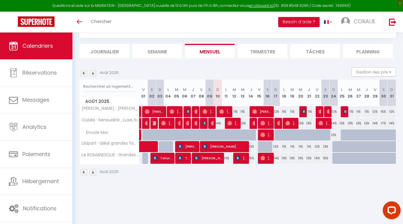
click at [212, 133] on div at bounding box center [212, 138] width 8 height 11
type input "135"
type input "Sam 09 Août 2025"
type input "Dim 10 Août 2025"
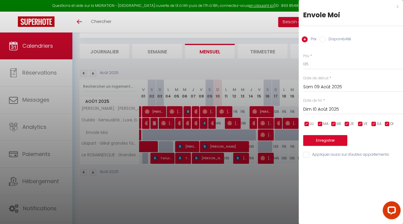
click at [254, 208] on div at bounding box center [201, 112] width 403 height 224
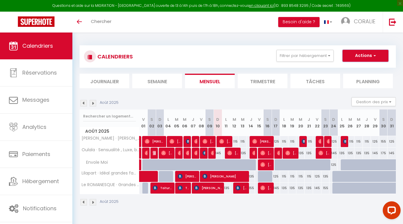
click at [356, 55] on button "Actions" at bounding box center [365, 56] width 46 height 12
click at [83, 101] on img at bounding box center [83, 103] width 7 height 7
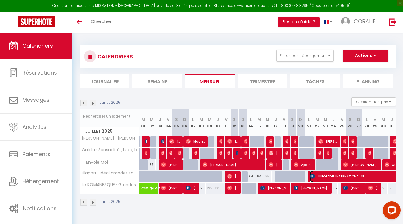
click at [322, 174] on span "JUBOPADEL INTERNATIONAL SL" at bounding box center [399, 175] width 178 height 11
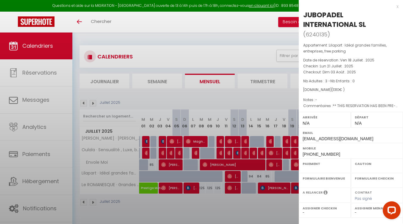
select select "OK"
select select "KO"
select select "0"
select select "1"
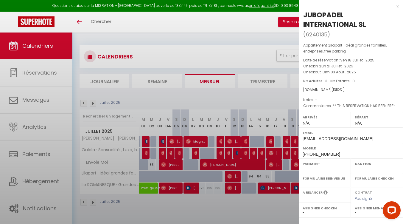
select select
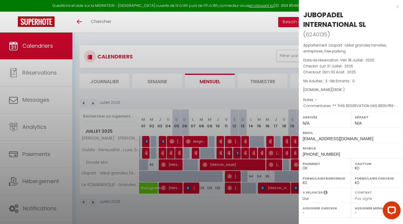
select select "39066"
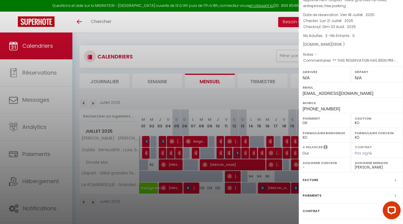
scroll to position [79, 0]
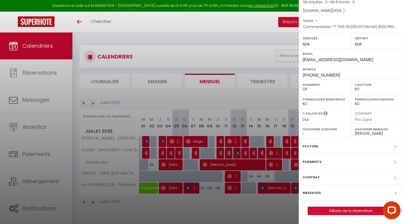
click at [218, 35] on div at bounding box center [201, 112] width 403 height 224
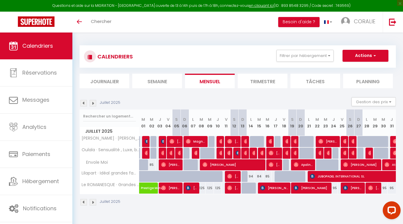
click at [93, 102] on img at bounding box center [93, 103] width 7 height 7
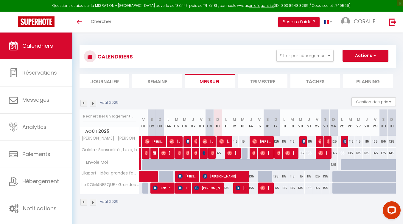
click at [149, 163] on div at bounding box center [151, 164] width 8 height 11
type input "135"
type input "[DATE]"
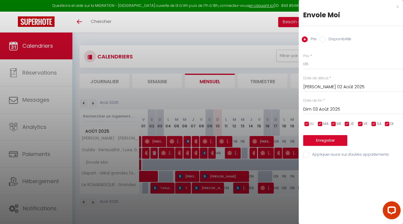
click at [319, 109] on input "Dim 03 Août 2025" at bounding box center [353, 109] width 100 height 8
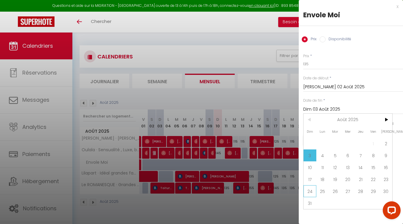
click at [311, 192] on span "24" at bounding box center [309, 191] width 13 height 12
type input "Dim 24 Août 2025"
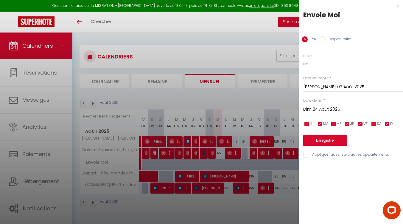
click at [203, 36] on div at bounding box center [201, 112] width 403 height 224
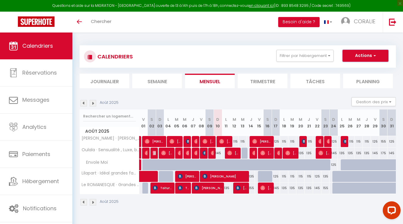
click at [358, 55] on button "Actions" at bounding box center [365, 56] width 46 height 12
click at [354, 68] on link "Nouvelle réservation" at bounding box center [359, 69] width 52 height 9
select select
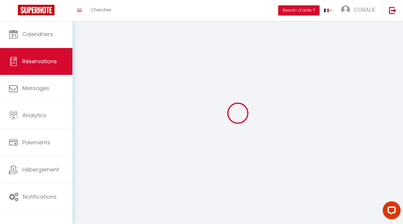
select select
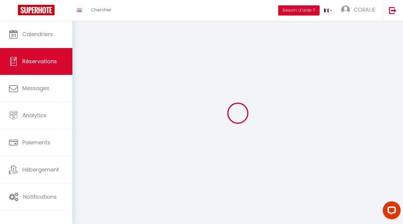
select select
checkbox input "false"
select select
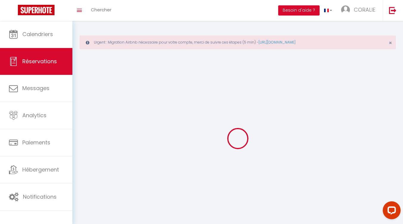
select select
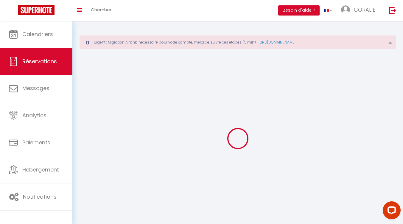
select select
checkbox input "false"
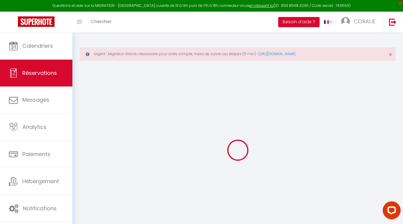
select select
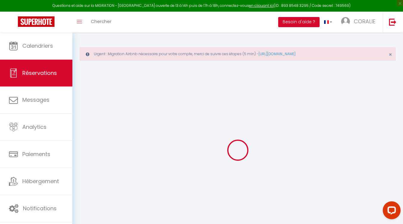
select select
checkbox input "false"
select select
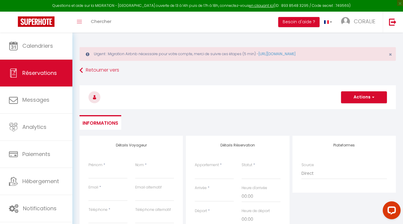
select select
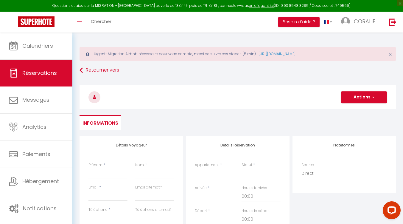
select select
checkbox input "false"
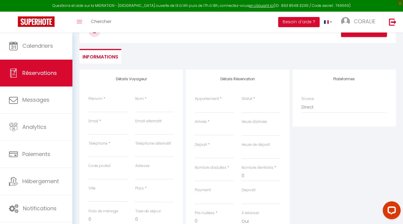
scroll to position [89, 0]
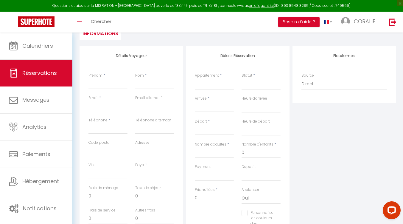
click at [200, 102] on div "< Août 2025 > Dim Lun Mar Mer Jeu Ven Sam 1 2 3 4 5 6 7 8 9 10 11 12 13 14 15 1…" at bounding box center [214, 106] width 39 height 11
click at [97, 85] on input "Prénom" at bounding box center [107, 83] width 39 height 11
paste input "JUBOPADEL"
type input "JUBOPADEL"
select select
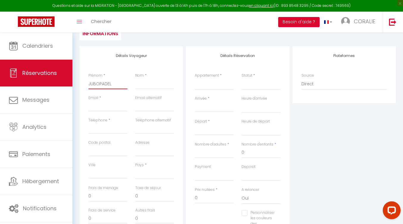
select select
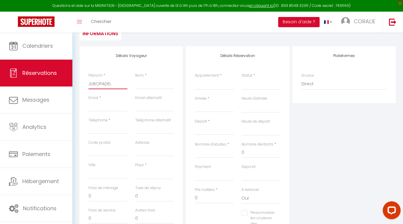
select select
checkbox input "false"
type input "JUBOPADEL"
click at [140, 84] on input "Nom" at bounding box center [154, 83] width 39 height 11
paste input "INTERNATIONAL SL"
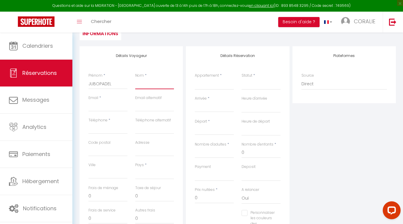
type input "INTERNATIONAL SL"
select select
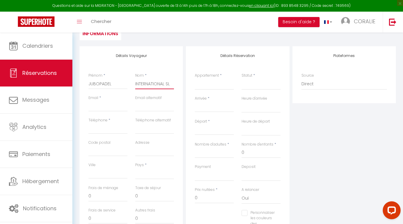
select select
checkbox input "false"
type input "INTERNATIONAL SL"
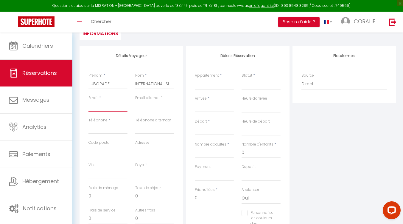
click at [91, 106] on input "Email client" at bounding box center [107, 106] width 39 height 11
paste input "[EMAIL_ADDRESS][DOMAIN_NAME]"
type input "[EMAIL_ADDRESS][DOMAIN_NAME]"
select select
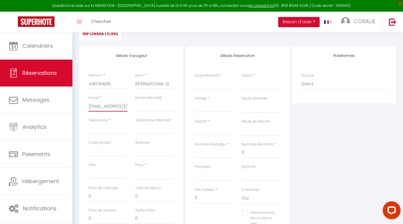
select select
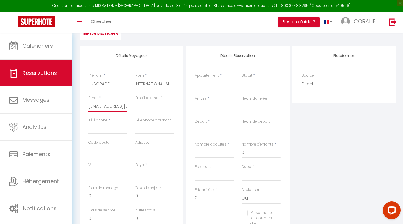
checkbox input "false"
type input "[EMAIL_ADDRESS][DOMAIN_NAME]"
click at [96, 128] on input "Téléphone" at bounding box center [107, 128] width 39 height 11
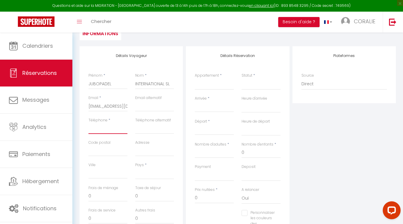
paste input "[PHONE_NUMBER]"
type input "[PHONE_NUMBER]"
select select
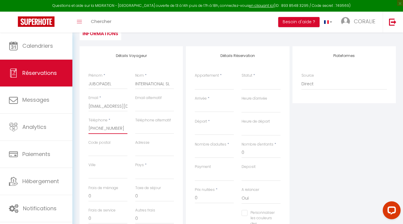
select select
checkbox input "false"
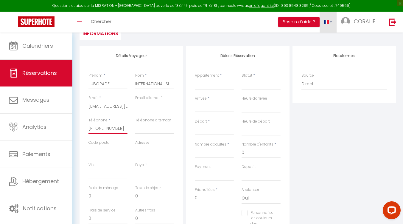
type input "[PHONE_NUMBER]"
drag, startPoint x: 97, startPoint y: 194, endPoint x: 87, endPoint y: 194, distance: 10.7
click at [87, 194] on div "Frais de ménage 0" at bounding box center [108, 196] width 47 height 22
type input """
select select
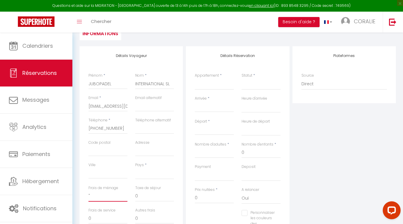
select select
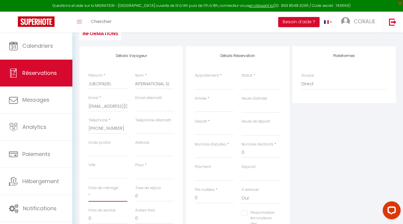
select select
checkbox input "false"
type input ""("
select select
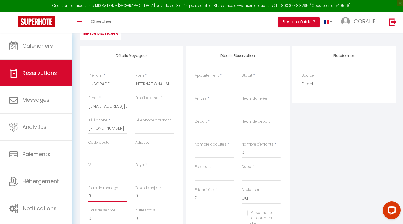
select select
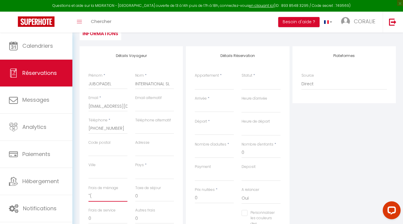
checkbox input "false"
type input """
select select
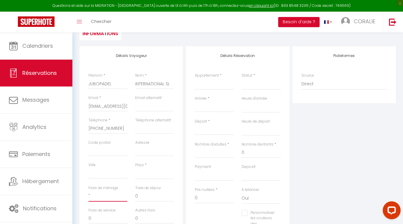
select select
checkbox input "false"
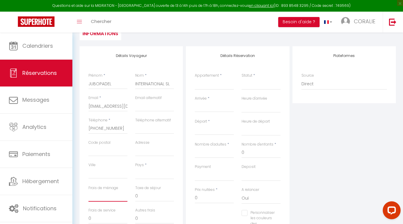
select select
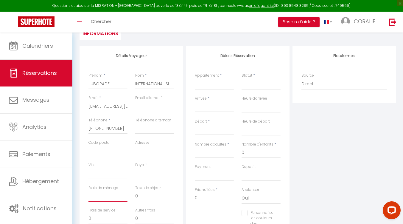
select select
checkbox input "false"
type input "3"
select select
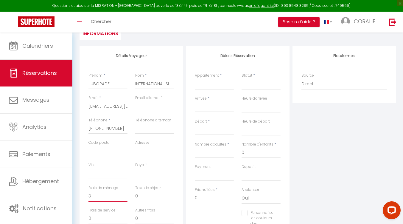
select select
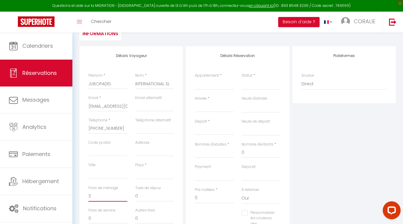
select select
checkbox input "false"
type input "35"
select select
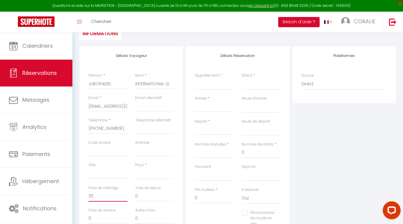
select select
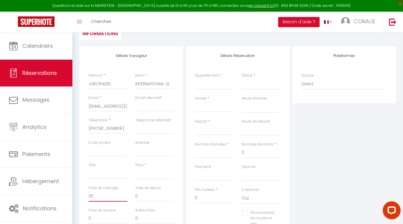
checkbox input "false"
type input "35"
click at [197, 86] on select "Ze Chambers · Ze Chambers, luxe, romantisme et champagne offert Oulala · Sensua…" at bounding box center [214, 83] width 39 height 11
select select "67080"
click at [195, 78] on select "Ze Chambers · Ze Chambers, luxe, romantisme et champagne offert Oulala · Sensua…" at bounding box center [214, 83] width 39 height 11
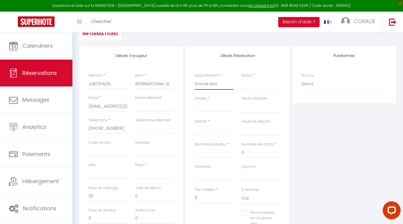
select select
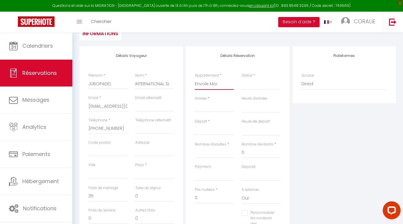
select select
checkbox input "false"
click at [248, 84] on select "Confirmé Non Confirmé Annulé Annulé par le voyageur No Show Request" at bounding box center [261, 83] width 39 height 11
click at [253, 82] on select "Confirmé Non Confirmé Annulé Annulé par le voyageur No Show Request" at bounding box center [261, 83] width 39 height 11
select select
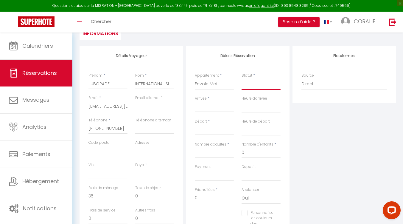
select select
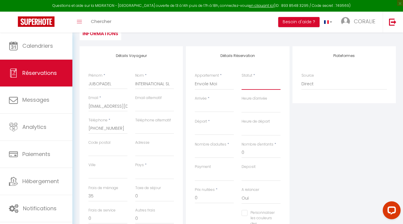
checkbox input "false"
click at [248, 83] on select "Confirmé Non Confirmé Annulé Annulé par le voyageur No Show Request" at bounding box center [261, 83] width 39 height 11
select select "1"
click at [242, 78] on select "Confirmé Non Confirmé Annulé Annulé par le voyageur No Show Request" at bounding box center [261, 83] width 39 height 11
select select
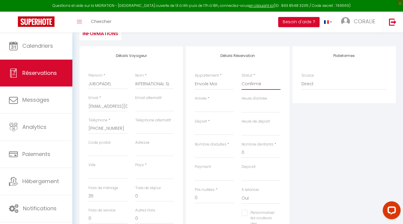
select select
checkbox input "false"
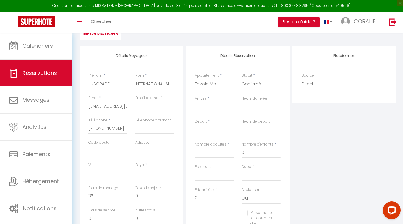
click at [208, 106] on input "Arrivée" at bounding box center [214, 107] width 39 height 8
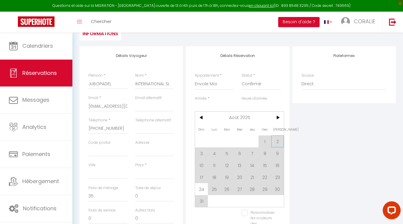
click at [276, 139] on span "2" at bounding box center [277, 141] width 13 height 12
click at [277, 140] on div "Heure de départ 00:00 00:30 01:00 01:30 02:00 02:30 03:00 03:30 04:00 04:30 05:…" at bounding box center [261, 130] width 47 height 23
select select
type input "[DATE]"
select select
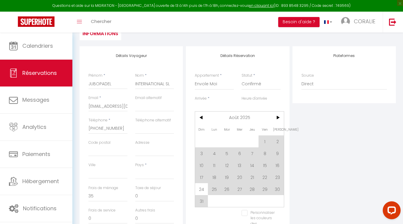
type input "Dim 03 Août 2025"
select select
checkbox input "false"
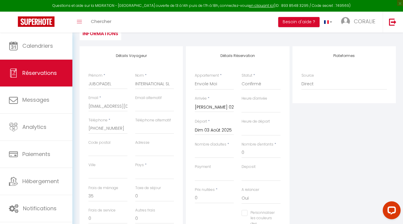
click at [207, 128] on input "Dim 03 Août 2025" at bounding box center [214, 130] width 39 height 8
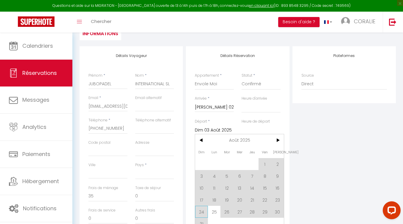
click at [201, 211] on span "24" at bounding box center [201, 211] width 13 height 12
select select
type input "Dim 24 Août 2025"
select select
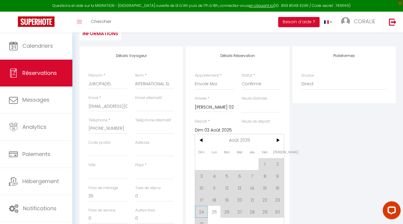
select select
checkbox input "false"
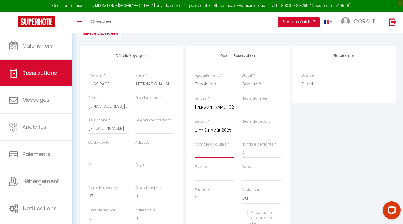
click at [209, 153] on input "Nombre d'adultes" at bounding box center [214, 152] width 39 height 11
type input "3"
select select
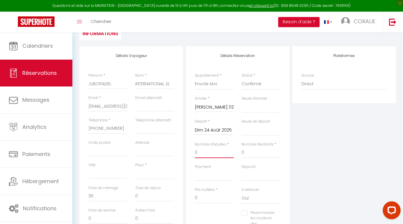
select select
checkbox input "false"
select select
type input "0"
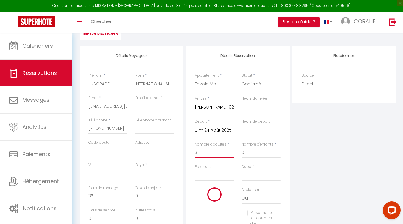
select select
checkbox input "false"
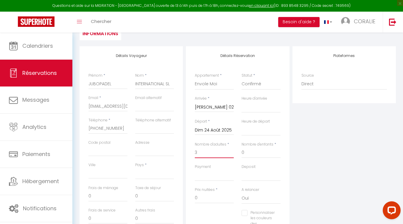
type input "3"
click at [197, 172] on select "OK KO" at bounding box center [214, 174] width 39 height 11
select select "12"
click at [195, 169] on select "OK KO" at bounding box center [214, 174] width 39 height 11
select select
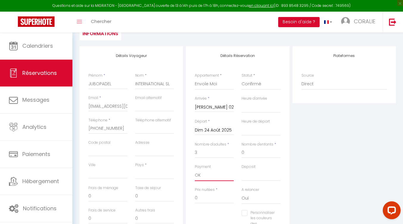
select select
checkbox input "false"
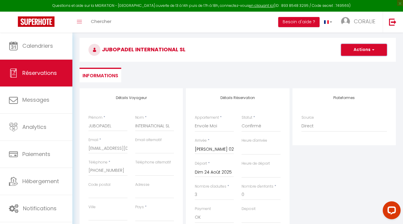
click at [351, 51] on button "Actions" at bounding box center [364, 50] width 46 height 12
click at [348, 63] on link "Enregistrer" at bounding box center [357, 63] width 47 height 8
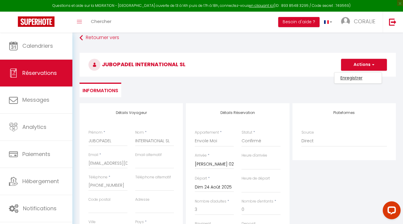
select select
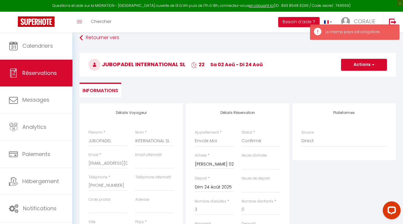
scroll to position [62, 0]
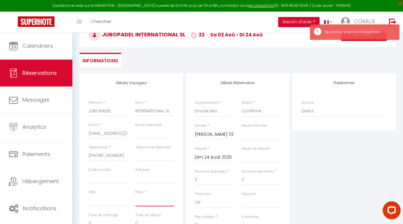
click at [145, 202] on select "France Portugal Afghanistan Albania Algeria American Samoa Andorra Angola Angui…" at bounding box center [154, 200] width 39 height 11
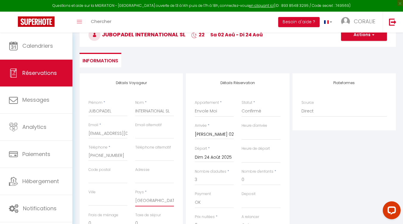
click at [135, 195] on select "France Portugal Afghanistan Albania Algeria American Samoa Andorra Angola Angui…" at bounding box center [154, 200] width 39 height 11
click at [361, 36] on button "Actions" at bounding box center [364, 35] width 46 height 12
click at [353, 48] on link "Enregistrer" at bounding box center [357, 48] width 47 height 8
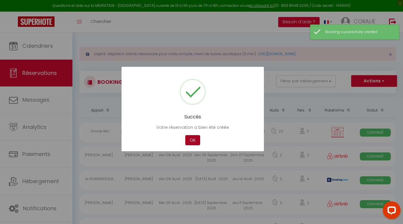
click at [191, 141] on button "OK" at bounding box center [192, 140] width 15 height 10
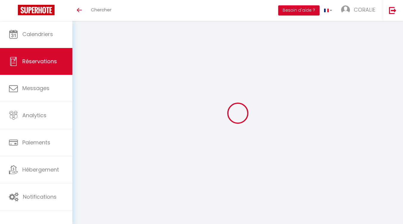
select select
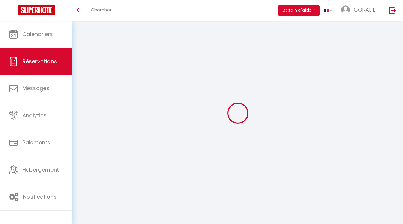
select select
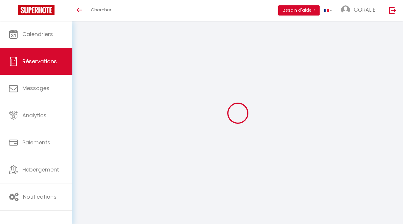
checkbox input "false"
select select
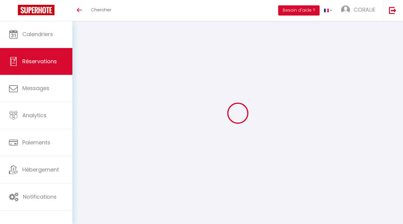
select select
checkbox input "false"
select select
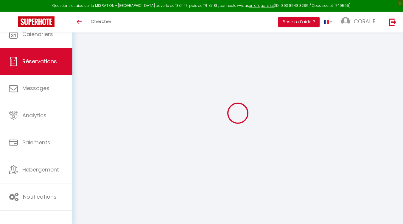
type input "JUBOPADEL"
type input "INTERNATIONAL SL"
type input "[EMAIL_ADDRESS][DOMAIN_NAME]"
type input "[PHONE_NUMBER]"
select select "ES"
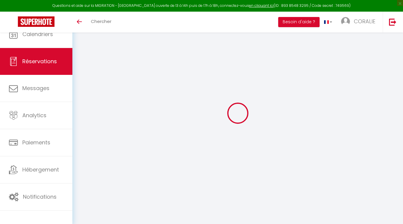
type input "196.5"
type input "18.34"
select select "68693"
select select "1"
select select
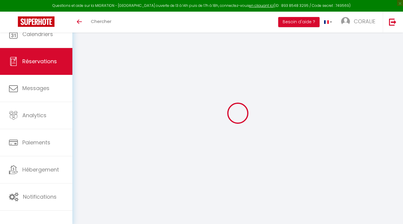
select select
type input "3"
select select "12"
select select
type input "1275"
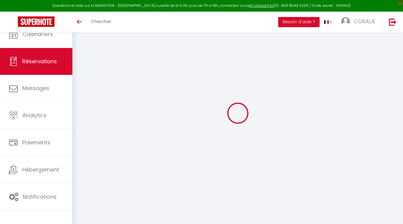
checkbox input "false"
type input "0"
select select "2"
type input "0"
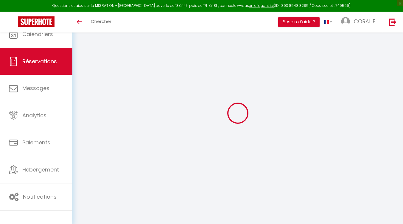
type input "0"
select select
select select "14"
checkbox input "false"
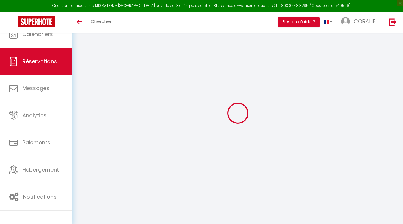
select select
checkbox input "false"
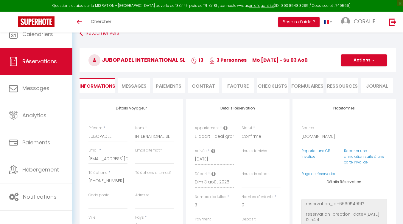
select select
checkbox input "false"
type textarea "** THIS RESERVATION HAS BEEN PRE-PAID ** Reservation has a cancellation grace p…"
type input "35"
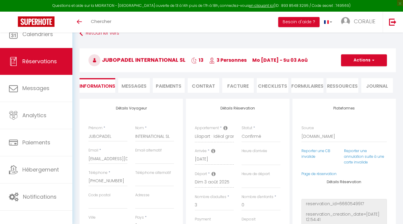
select select
checkbox input "false"
select select
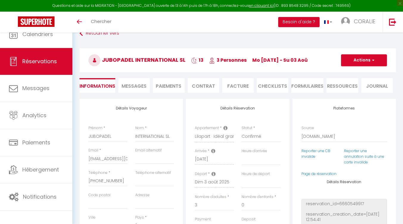
select select
checkbox input "false"
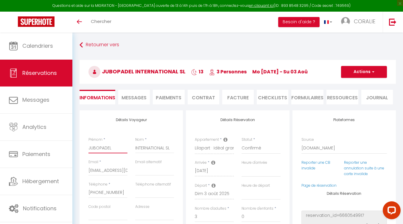
drag, startPoint x: 115, startPoint y: 147, endPoint x: 85, endPoint y: 147, distance: 30.4
click at [85, 147] on div "Prénom * JUBOPADEL" at bounding box center [108, 148] width 47 height 22
click at [356, 72] on button "Actions" at bounding box center [364, 72] width 46 height 12
click at [350, 91] on link "Dupliquer" at bounding box center [357, 93] width 47 height 8
select select
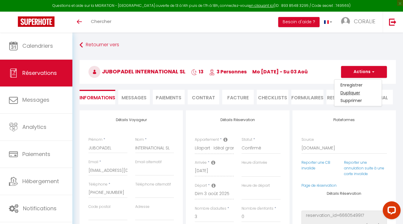
select select
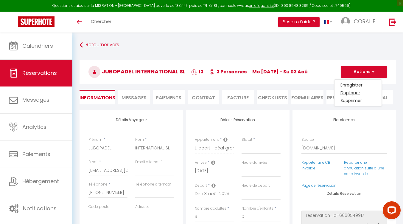
checkbox input "false"
type input "Invalid Dateundefined"
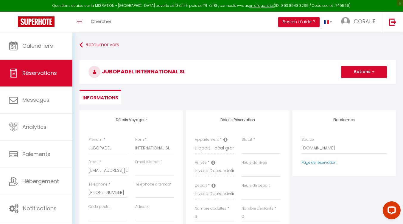
drag, startPoint x: 179, startPoint y: 146, endPoint x: 134, endPoint y: 148, distance: 45.3
click at [134, 148] on div "Détails Voyageur Prénom * JUBOPADEL Nom * INTERNATIONAL SL Email * [EMAIL_ADDRE…" at bounding box center [131, 216] width 103 height 213
copy div
drag, startPoint x: 83, startPoint y: 170, endPoint x: 125, endPoint y: 171, distance: 41.4
click at [125, 171] on div "Détails Voyageur Prénom * JUBOPADEL Nom * INTERNATIONAL SL Email * [EMAIL_ADDRE…" at bounding box center [131, 216] width 103 height 213
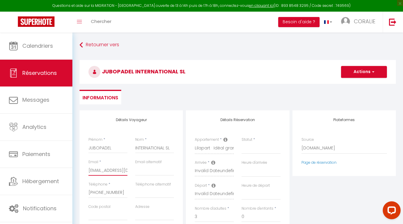
scroll to position [0, 25]
drag, startPoint x: 89, startPoint y: 169, endPoint x: 143, endPoint y: 168, distance: 53.9
click at [143, 168] on div "Email * [EMAIL_ADDRESS][DOMAIN_NAME] Email alternatif" at bounding box center [132, 170] width 94 height 22
drag, startPoint x: 121, startPoint y: 190, endPoint x: 83, endPoint y: 192, distance: 37.6
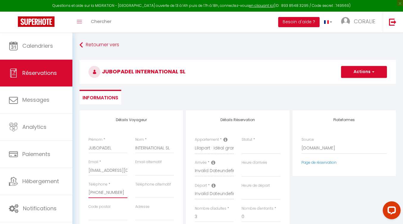
click at [83, 192] on div "Détails Voyageur Prénom * JUBOPADEL Nom * INTERNATIONAL SL Email * [EMAIL_ADDRE…" at bounding box center [131, 216] width 103 height 213
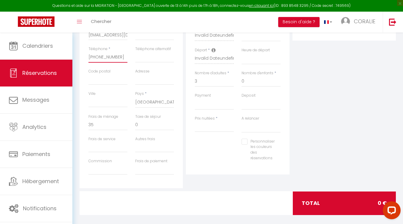
scroll to position [141, 0]
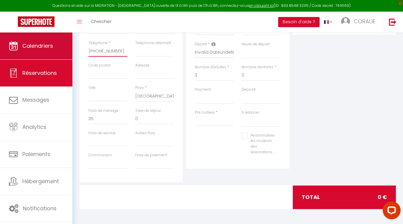
click at [31, 42] on span "Calendriers" at bounding box center [37, 45] width 31 height 7
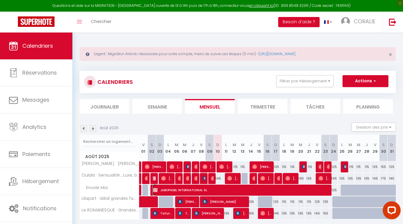
click at [233, 188] on span "JUBOPADEL INTERNATIONAL SL" at bounding box center [242, 189] width 178 height 11
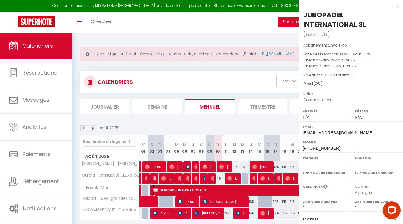
select select "OK"
select select "KO"
select select "0"
select select "1"
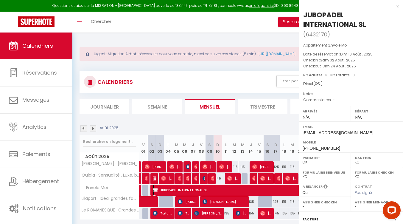
select select
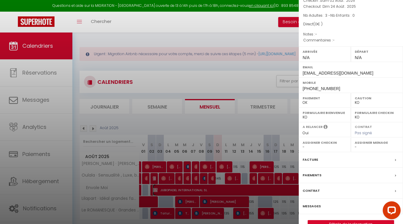
scroll to position [73, 0]
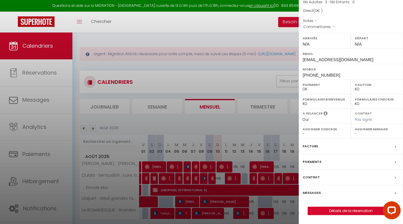
click at [306, 145] on label "Facture" at bounding box center [310, 146] width 15 height 6
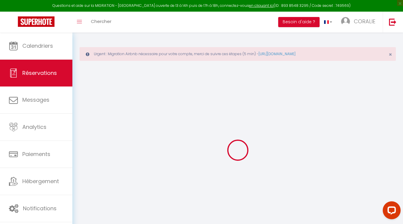
click at [293, 171] on div at bounding box center [238, 150] width 316 height 170
select select
checkbox input "false"
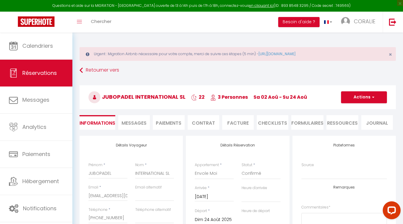
select select
checkbox input "false"
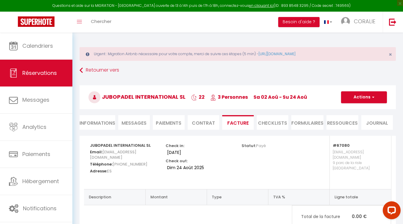
click at [98, 122] on li "Informations" at bounding box center [98, 122] width 36 height 15
select select
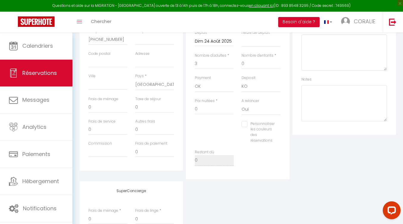
scroll to position [179, 0]
click at [207, 109] on input "0" at bounding box center [214, 108] width 39 height 11
select select
checkbox input "false"
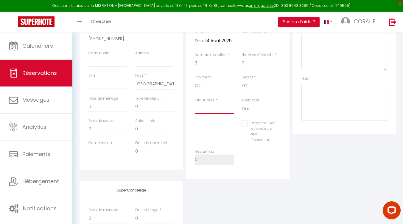
type input "2"
select select
checkbox input "false"
type input "25"
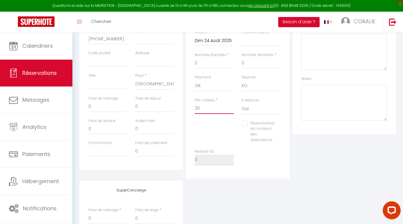
select select
checkbox input "false"
type input "256"
select select
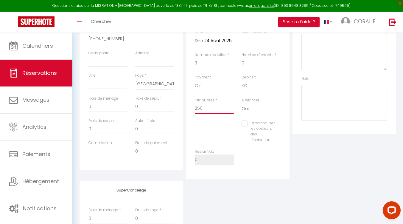
select select
checkbox input "false"
type input "2560"
select select
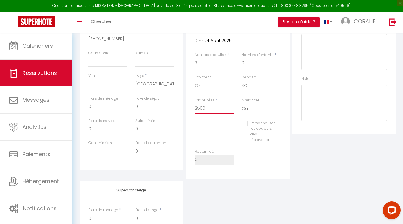
checkbox input "false"
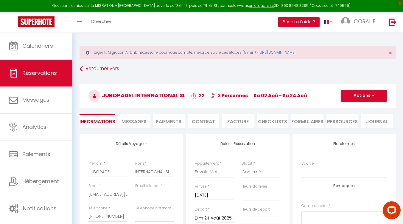
scroll to position [0, 0]
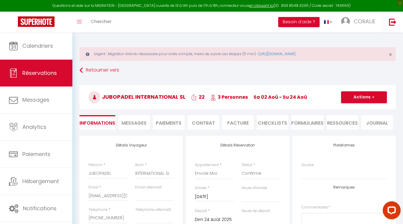
type input "2560"
click at [358, 96] on button "Actions" at bounding box center [364, 97] width 46 height 12
click at [350, 110] on link "Enregistrer" at bounding box center [357, 110] width 47 height 8
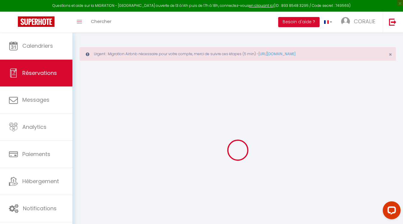
select select "not_cancelled"
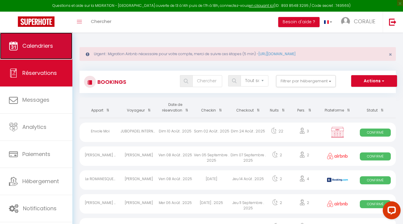
click at [37, 45] on span "Calendriers" at bounding box center [37, 45] width 31 height 7
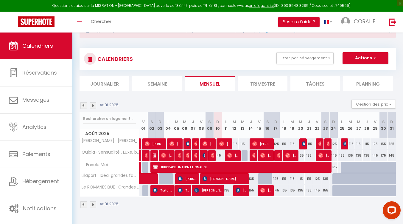
scroll to position [30, 0]
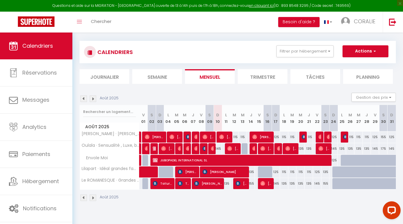
click at [83, 98] on img at bounding box center [83, 98] width 7 height 7
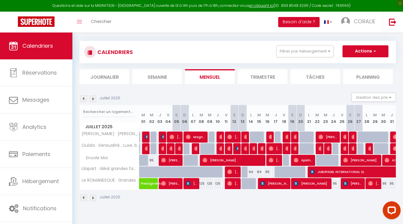
click at [93, 98] on img at bounding box center [93, 98] width 7 height 7
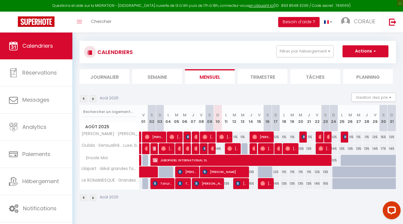
click at [82, 98] on img at bounding box center [83, 98] width 7 height 7
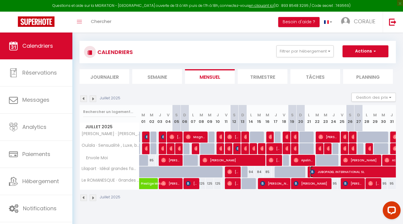
click at [332, 171] on span "JUBOPADEL INTERNATIONAL SL" at bounding box center [399, 171] width 178 height 11
select select "OK"
select select "KO"
select select "0"
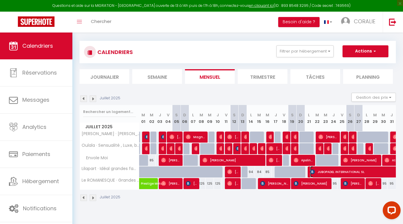
select select "1"
select select
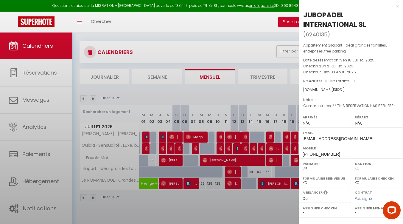
select select "39066"
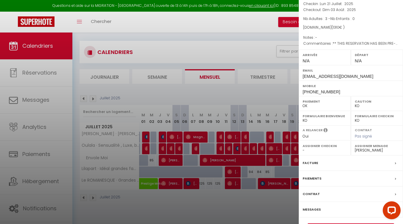
scroll to position [79, 0]
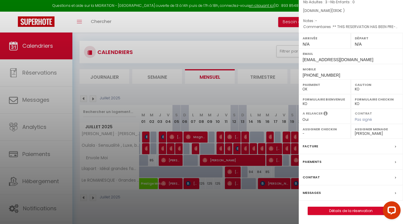
click at [306, 159] on label "Paiements" at bounding box center [312, 161] width 19 height 6
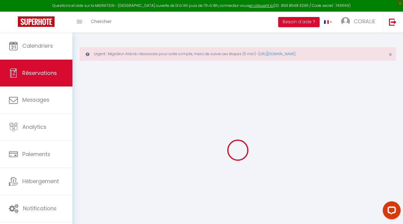
select select
checkbox input "false"
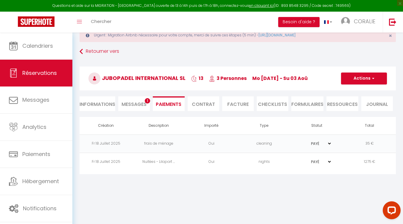
scroll to position [32, 0]
